Goal: Information Seeking & Learning: Find specific fact

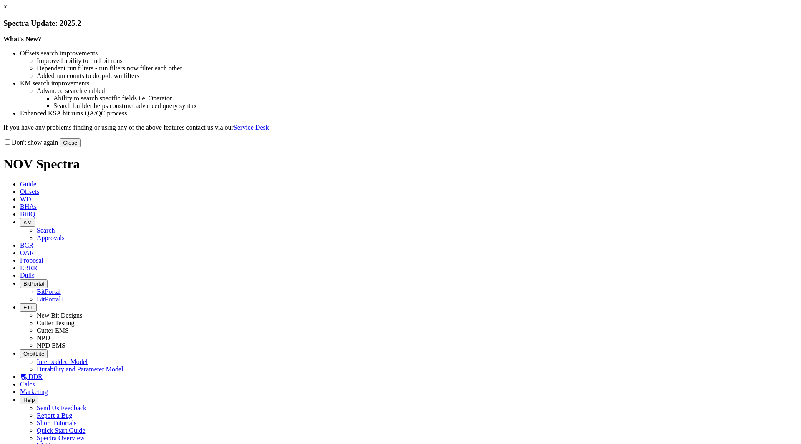
click at [80, 147] on button "Close" at bounding box center [70, 142] width 21 height 9
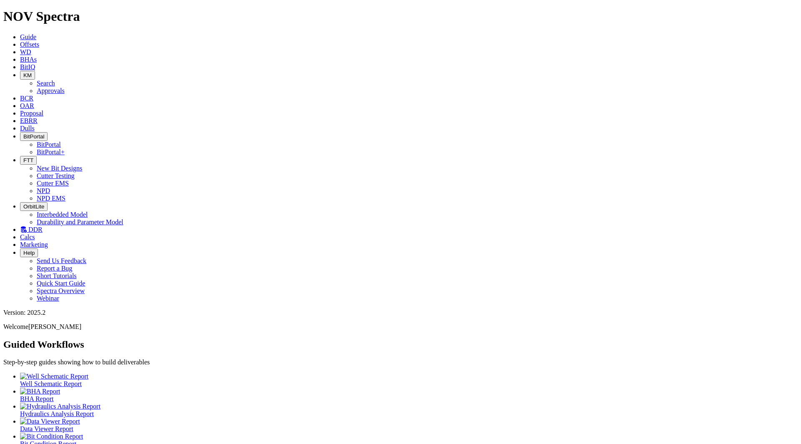
click at [23, 157] on icon "button" at bounding box center [23, 160] width 0 height 6
click at [75, 172] on link "Cutter Testing" at bounding box center [56, 175] width 38 height 7
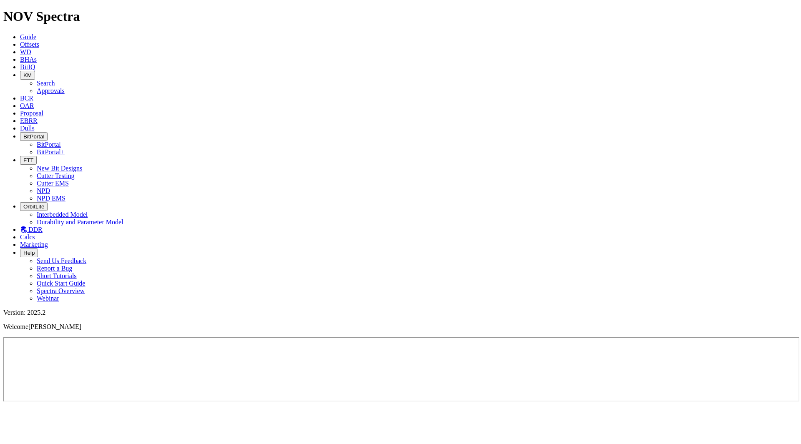
click at [23, 157] on icon "button" at bounding box center [23, 160] width 0 height 6
click at [50, 187] on link "NPD" at bounding box center [43, 190] width 13 height 7
click at [33, 157] on span "FTT" at bounding box center [28, 160] width 10 height 6
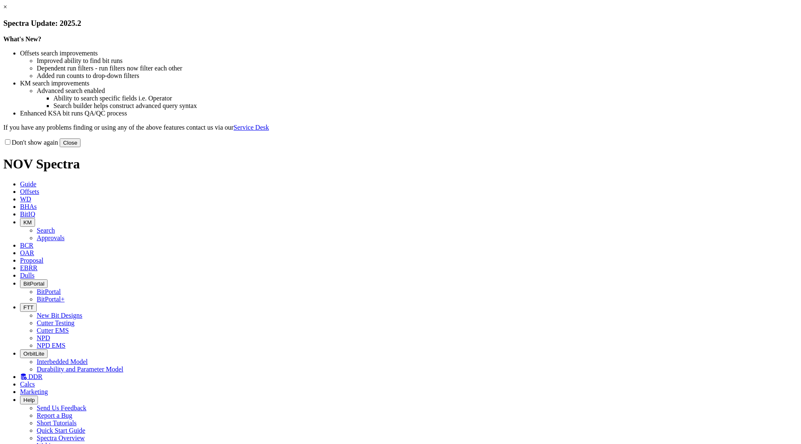
click at [80, 147] on button "Close" at bounding box center [70, 142] width 21 height 9
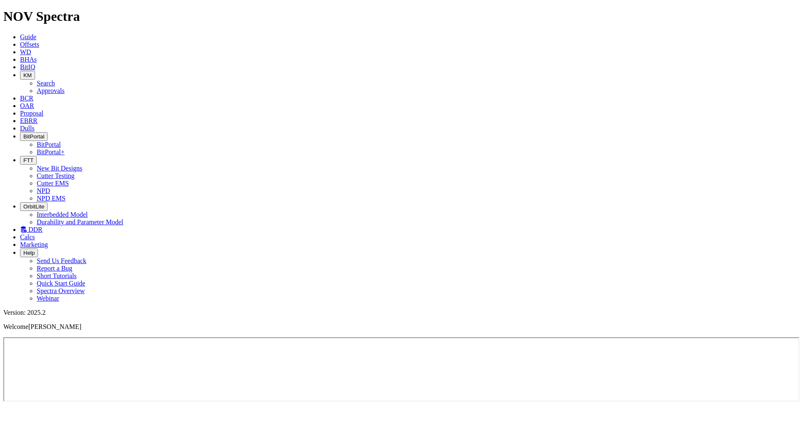
click at [23, 133] on icon "button" at bounding box center [23, 136] width 0 height 6
click at [61, 141] on link "BitPortal" at bounding box center [49, 144] width 24 height 7
click at [20, 41] on icon at bounding box center [20, 44] width 0 height 7
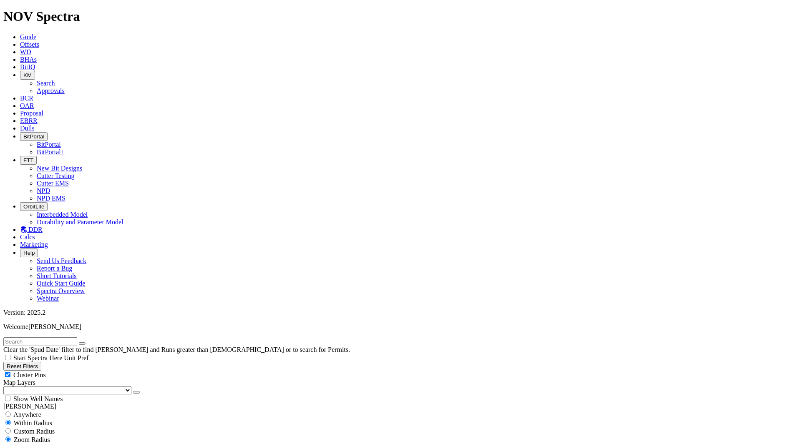
click at [68, 337] on input "text" at bounding box center [40, 341] width 74 height 9
click at [77, 337] on input "text" at bounding box center [40, 341] width 74 height 9
type input "a319405"
click at [33, 411] on span "Anywhere" at bounding box center [27, 414] width 28 height 7
radio input "true"
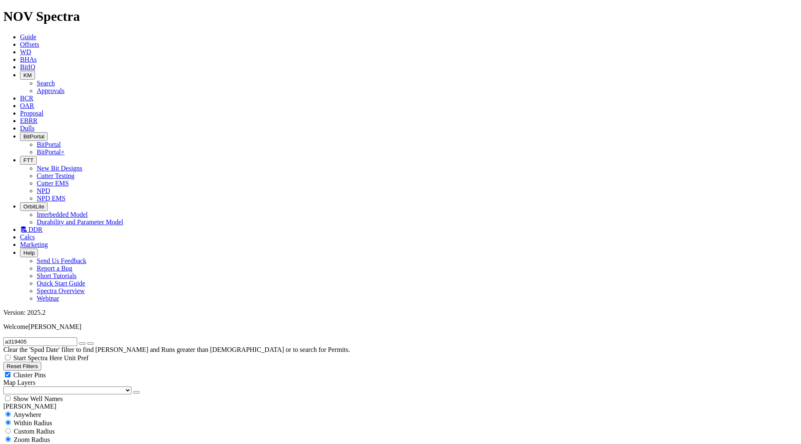
radio input "false"
drag, startPoint x: 768, startPoint y: 255, endPoint x: 794, endPoint y: 258, distance: 26.8
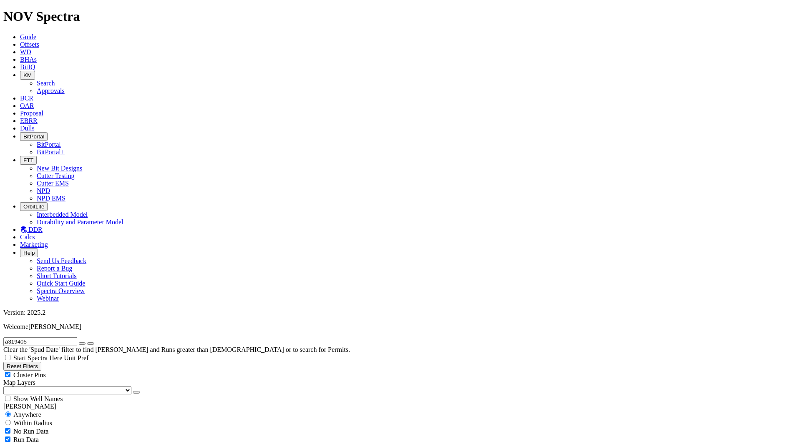
drag, startPoint x: 793, startPoint y: 256, endPoint x: 779, endPoint y: 257, distance: 13.8
drag, startPoint x: 766, startPoint y: 256, endPoint x: 792, endPoint y: 254, distance: 26.3
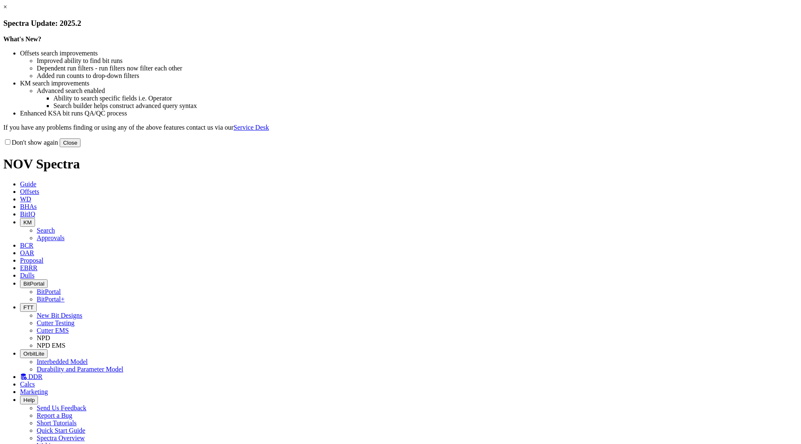
click at [80, 147] on button "Close" at bounding box center [70, 142] width 21 height 9
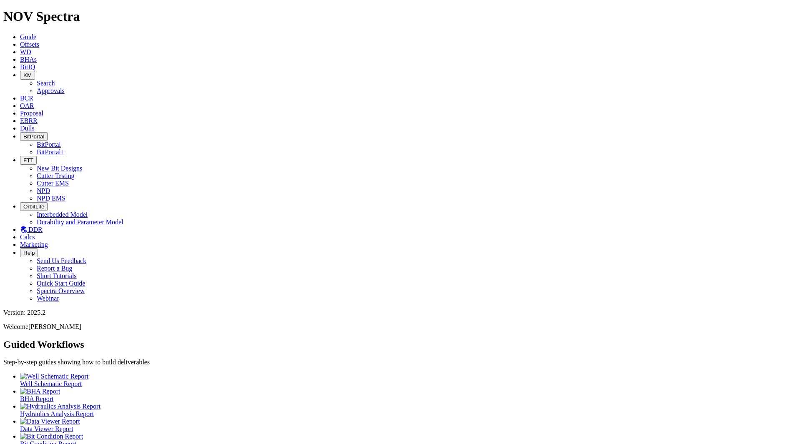
click at [37, 156] on button "FTT" at bounding box center [28, 160] width 17 height 9
click at [75, 172] on link "Cutter Testing" at bounding box center [56, 175] width 38 height 7
